Goal: Task Accomplishment & Management: Complete application form

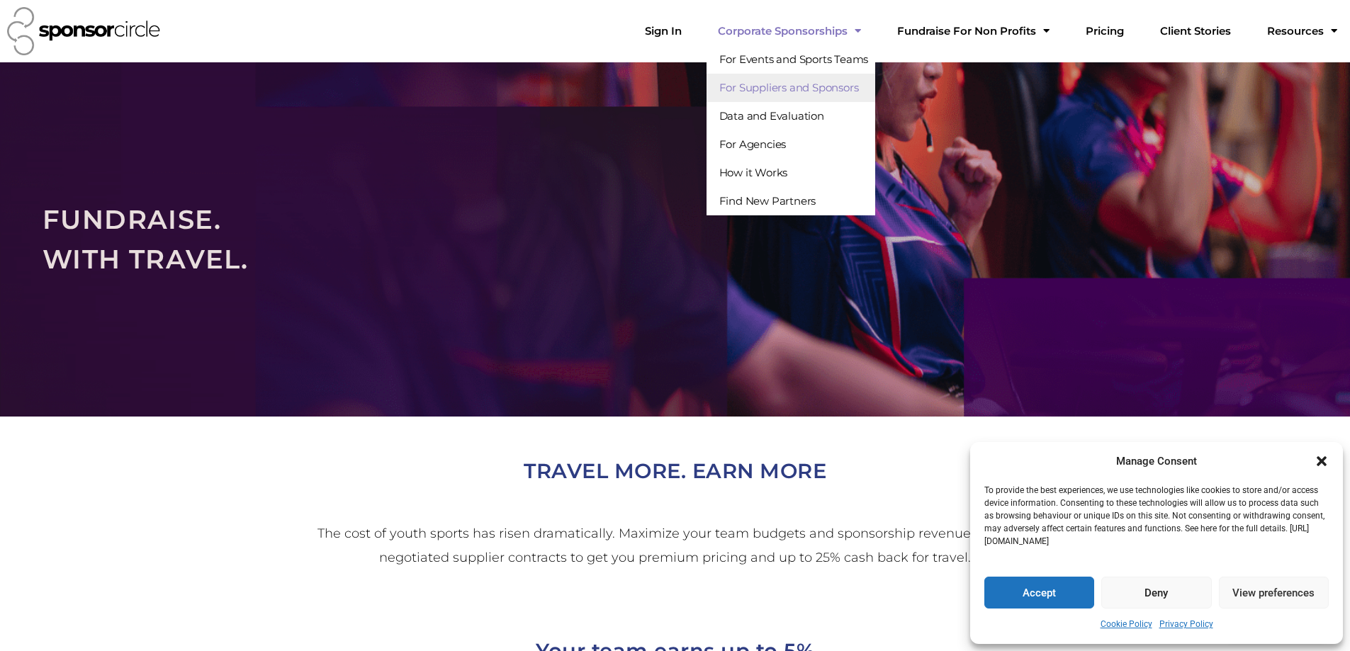
click at [792, 86] on link "For Suppliers and Sponsors" at bounding box center [790, 88] width 169 height 28
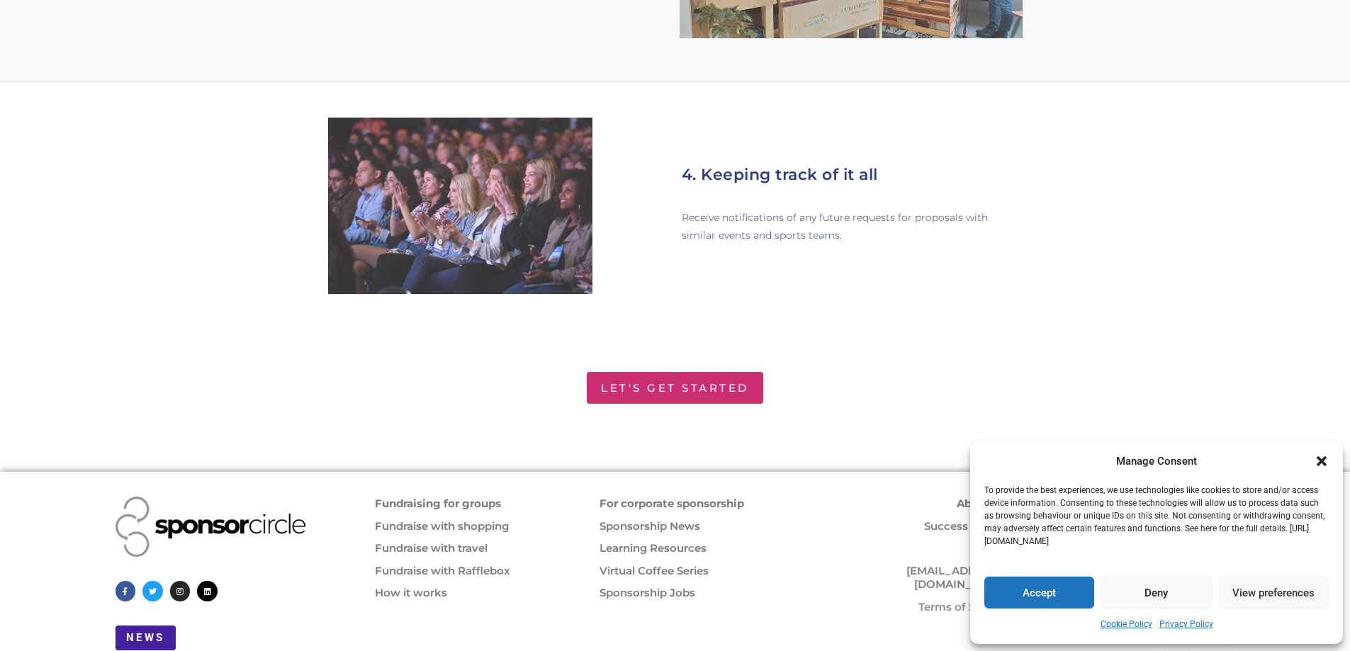
scroll to position [2092, 0]
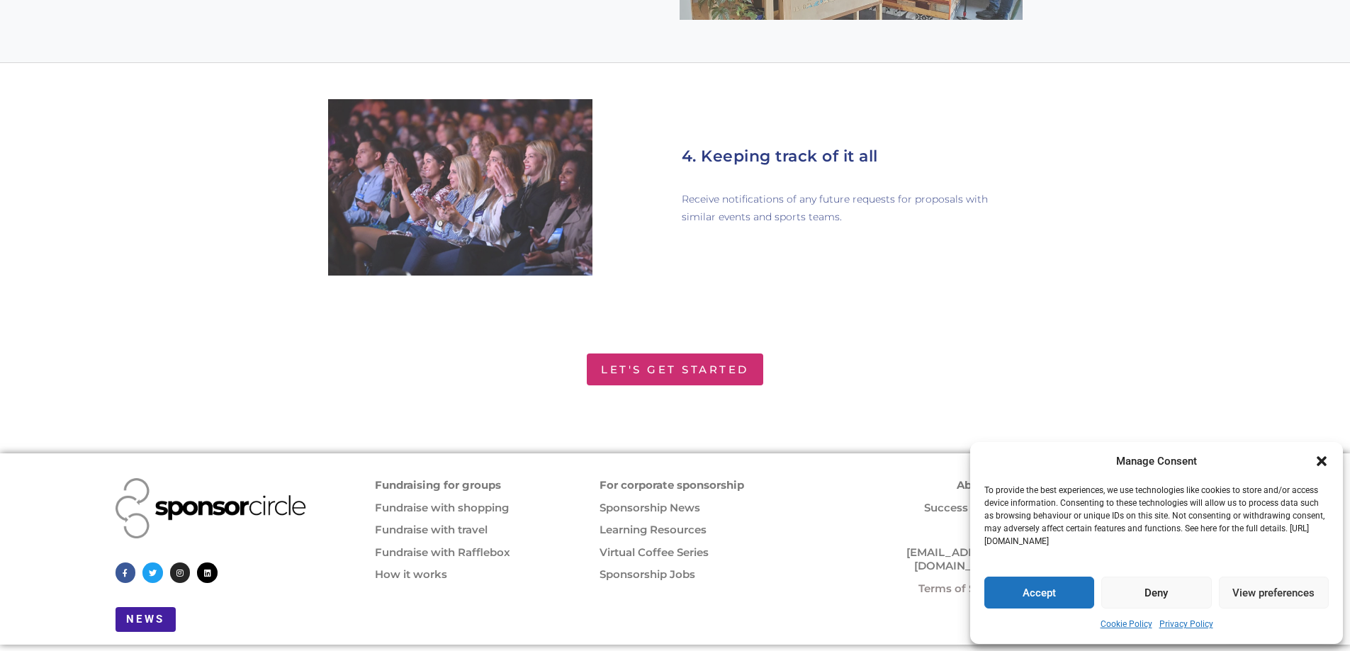
click at [624, 359] on link "Let's Get Started" at bounding box center [675, 370] width 176 height 32
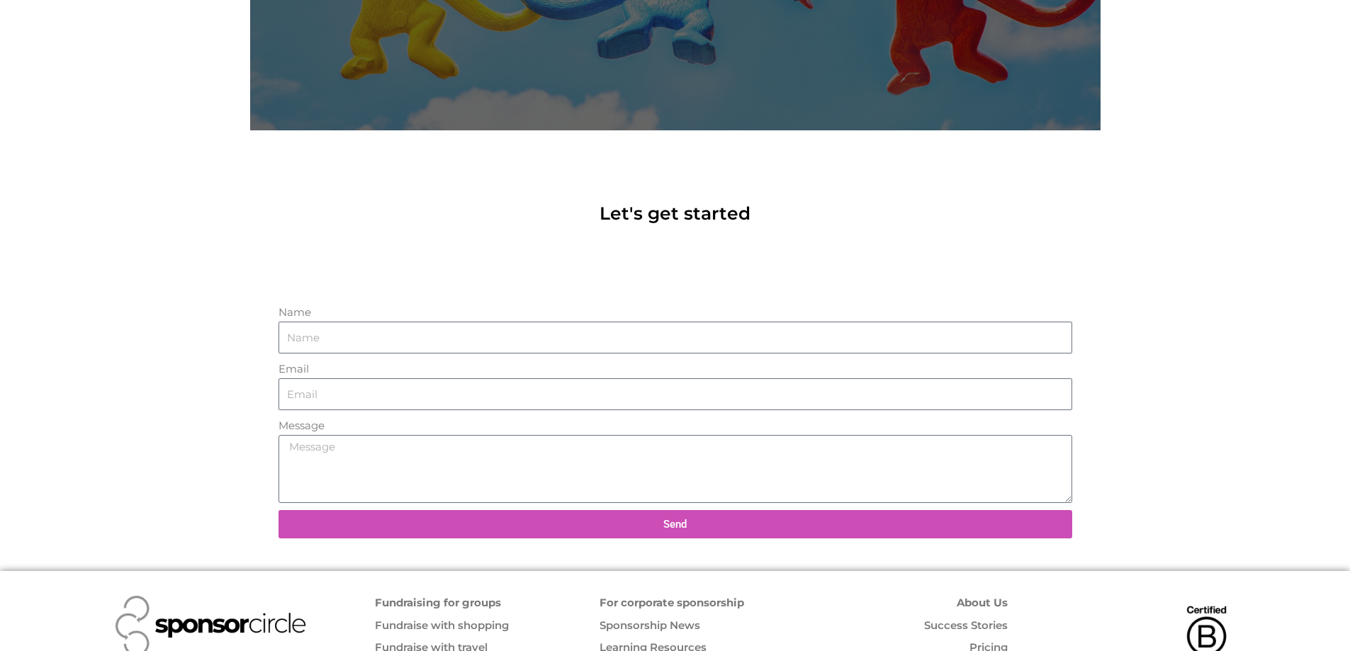
scroll to position [417, 0]
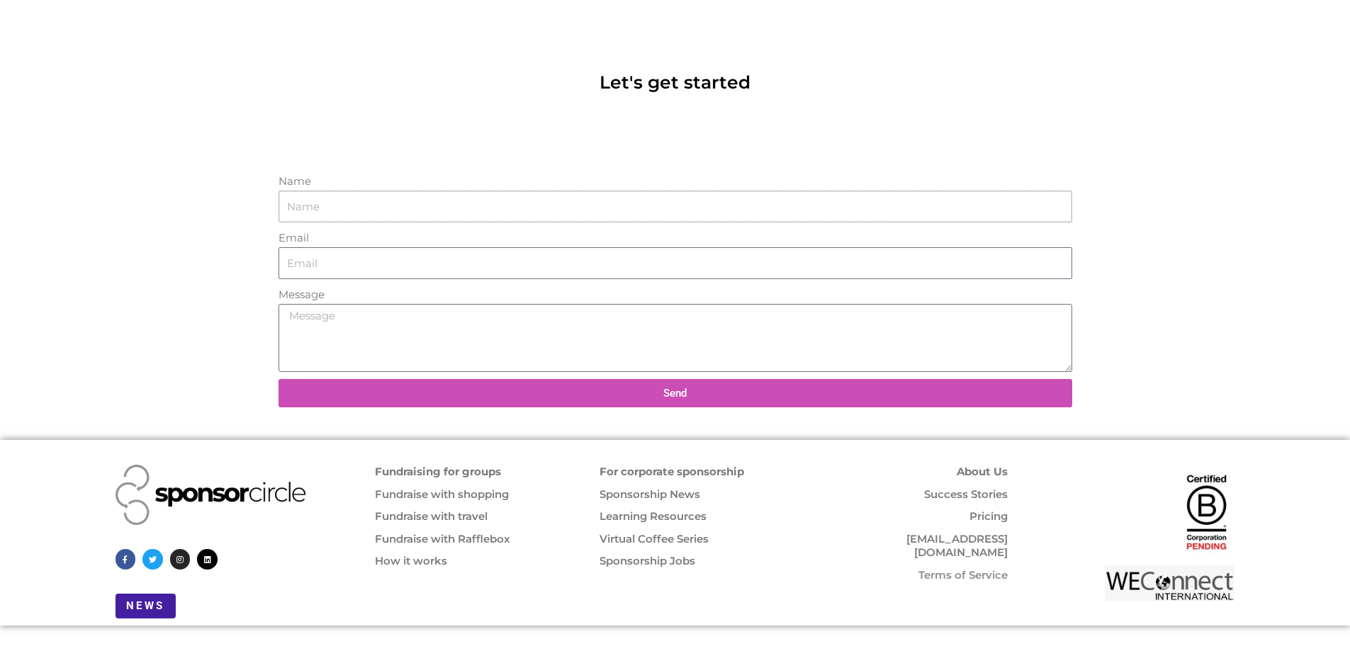
click at [409, 210] on input "Name" at bounding box center [674, 207] width 793 height 33
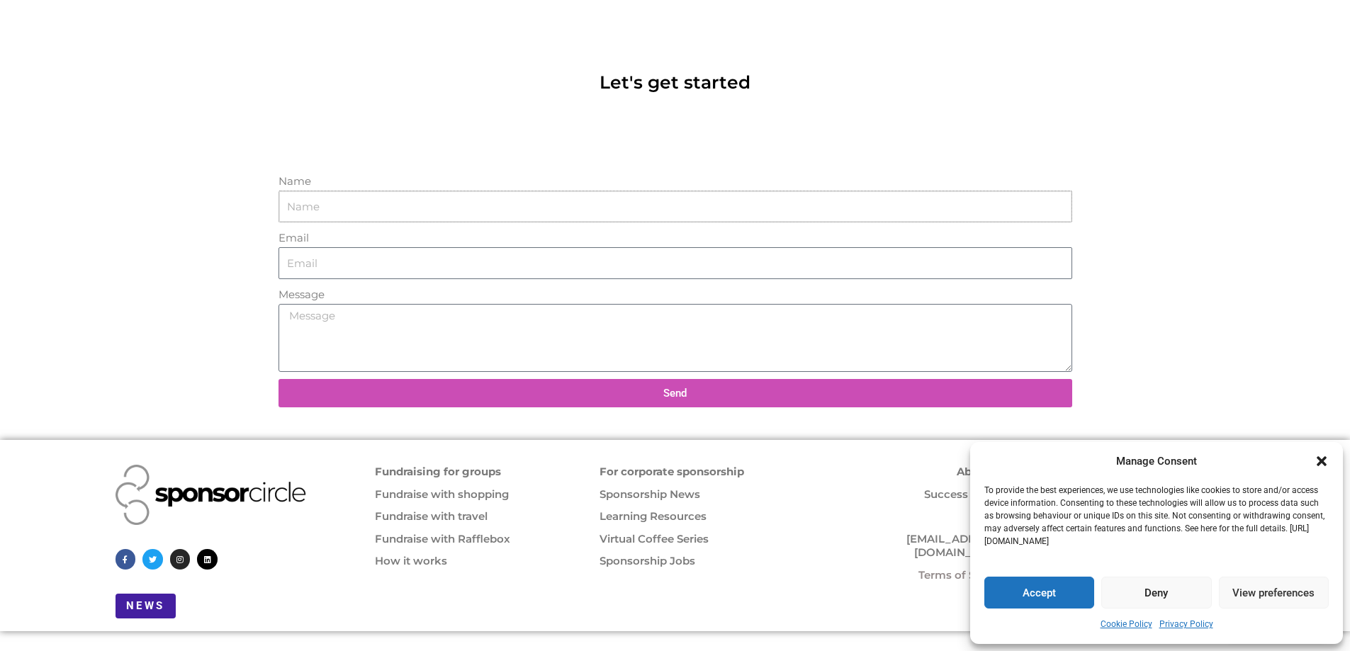
type input "Sabrina Jones"
click at [375, 278] on input "Email" at bounding box center [674, 263] width 793 height 33
type input "emily@vikingbags.com"
click at [390, 346] on textarea "Message" at bounding box center [674, 338] width 793 height 68
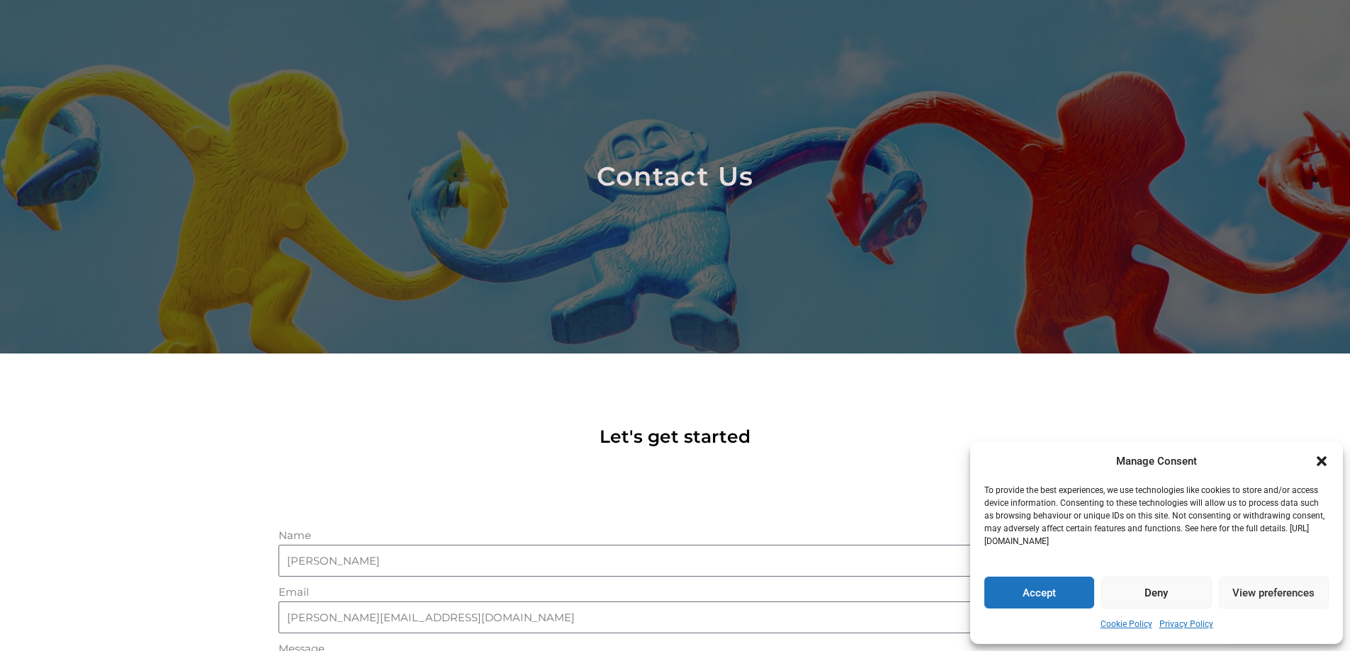
scroll to position [0, 0]
